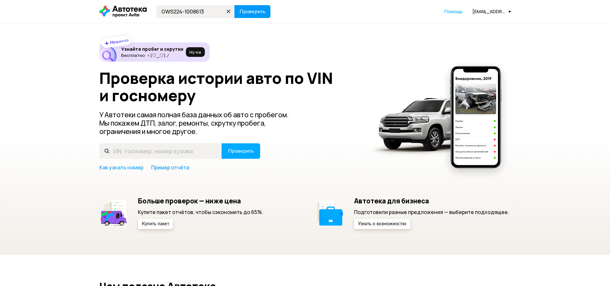
type input "GWS224-1008613"
click at [238, 10] on button "Проверить" at bounding box center [252, 11] width 36 height 13
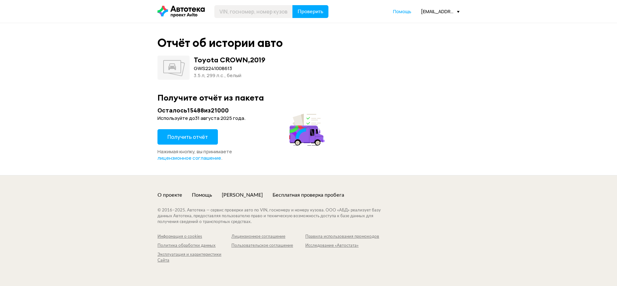
click at [188, 129] on button "Получить отчёт" at bounding box center [188, 136] width 60 height 15
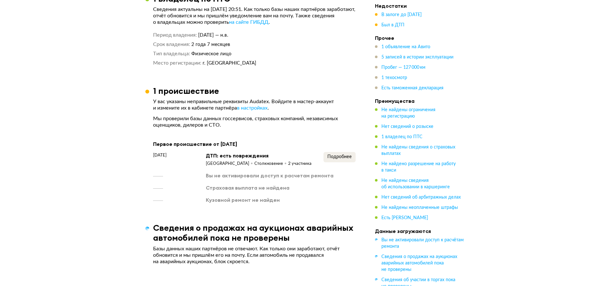
scroll to position [627, 0]
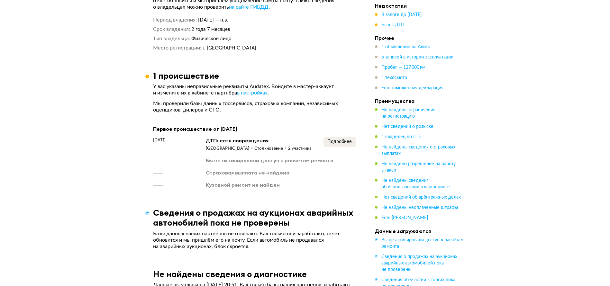
drag, startPoint x: 218, startPoint y: 126, endPoint x: 262, endPoint y: 125, distance: 43.7
click at [262, 125] on div "Первое происшествие от [DATE]" at bounding box center [254, 129] width 203 height 8
click at [220, 126] on div "Первое происшествие от [DATE]" at bounding box center [254, 129] width 203 height 8
drag, startPoint x: 218, startPoint y: 124, endPoint x: 149, endPoint y: 115, distance: 69.7
click at [301, 125] on div "Первое происшествие от [DATE]" at bounding box center [254, 129] width 203 height 8
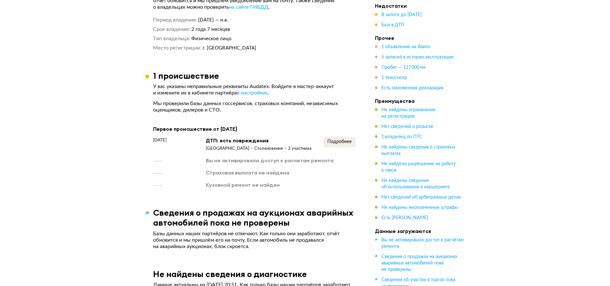
copy div "[DATE]"
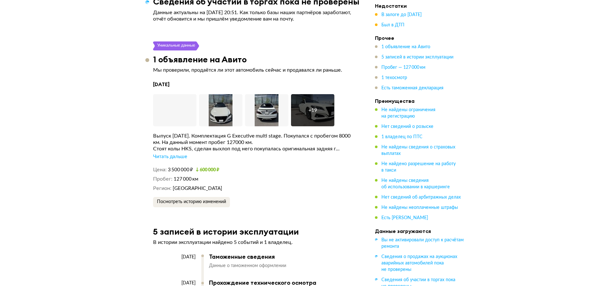
scroll to position [1206, 0]
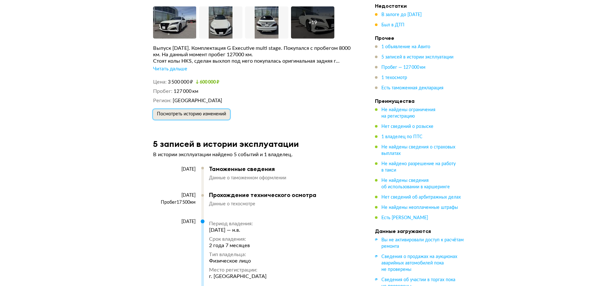
click at [194, 109] on button "Посмотреть историю изменений" at bounding box center [191, 114] width 77 height 10
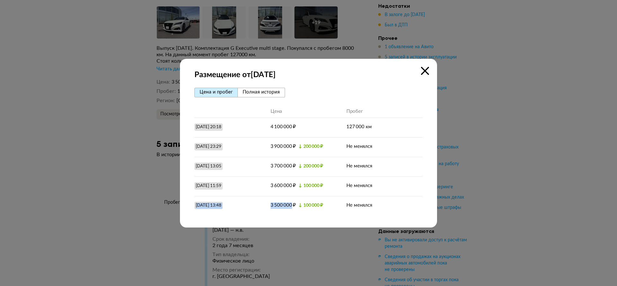
drag, startPoint x: 192, startPoint y: 206, endPoint x: 289, endPoint y: 208, distance: 96.8
click at [289, 208] on div "Размещение от [DATE] [PERSON_NAME] и пробег Полная история Цена Пробег [DATE] 2…" at bounding box center [308, 143] width 257 height 169
copy div "[DATE] 13:48 3 500 000"
drag, startPoint x: 72, startPoint y: 114, endPoint x: 85, endPoint y: 127, distance: 18.4
click at [72, 114] on div at bounding box center [308, 143] width 617 height 286
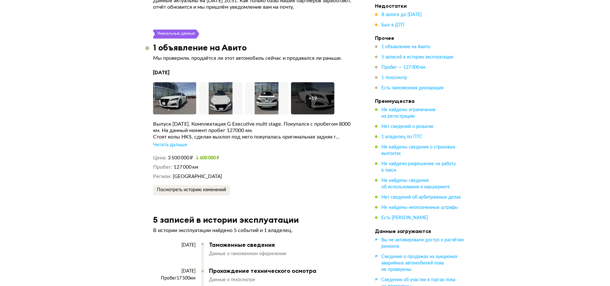
drag, startPoint x: 90, startPoint y: 135, endPoint x: 60, endPoint y: -3, distance: 140.7
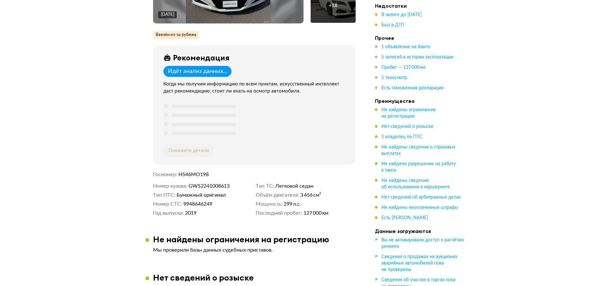
scroll to position [250, 0]
